Goal: Navigation & Orientation: Find specific page/section

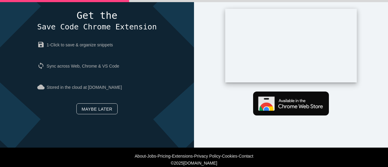
scroll to position [28, 0]
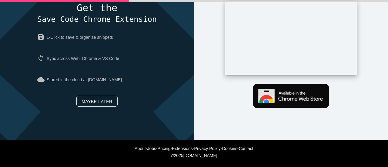
click at [91, 100] on link "Maybe later" at bounding box center [96, 101] width 41 height 11
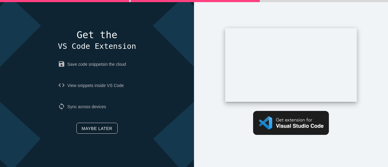
click at [97, 130] on link "Maybe later" at bounding box center [96, 128] width 41 height 11
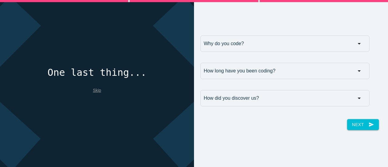
click at [97, 91] on link "Skip" at bounding box center [97, 90] width 8 height 5
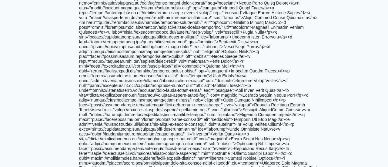
scroll to position [834, 0]
